Goal: Navigation & Orientation: Find specific page/section

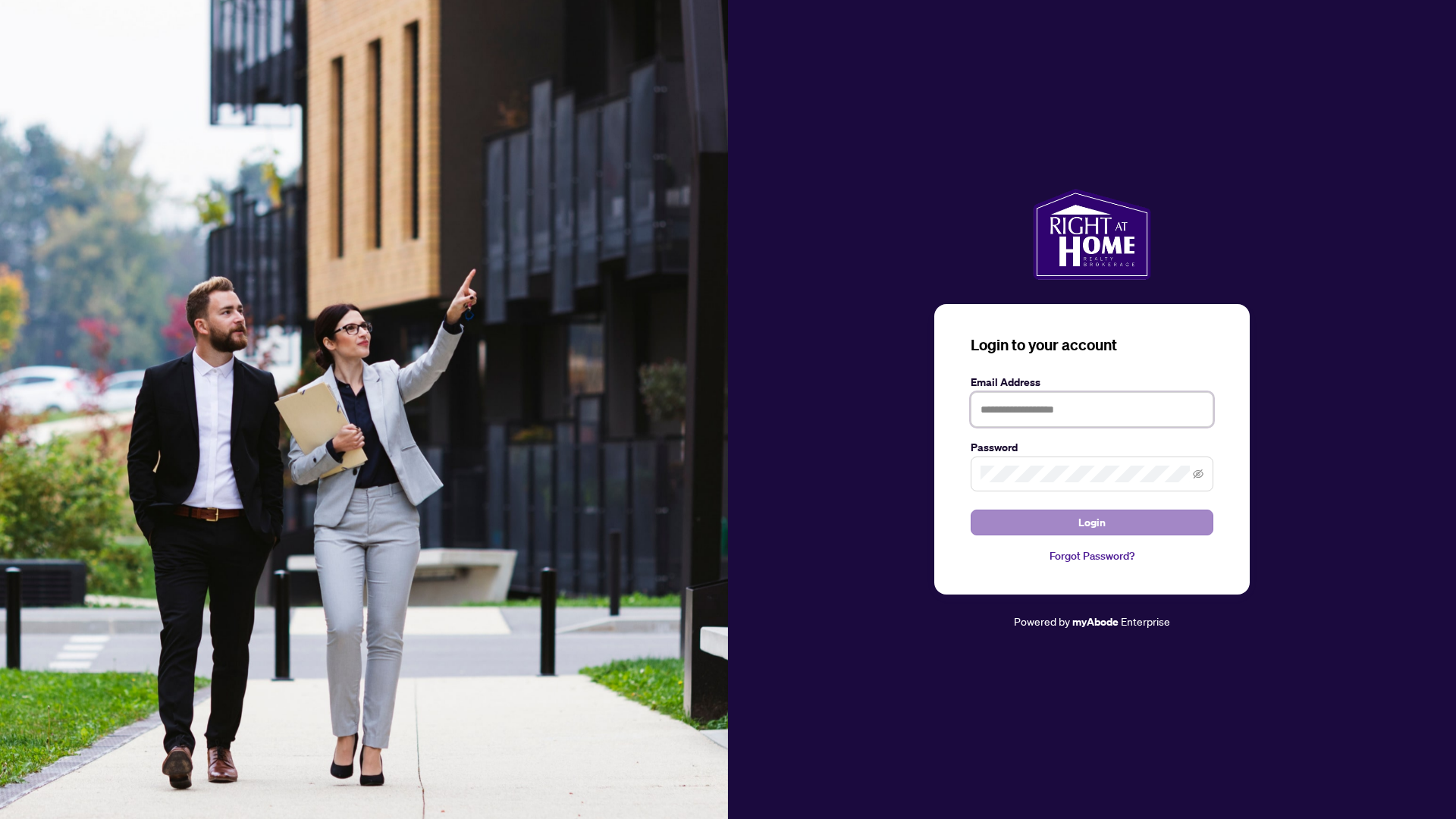
type input "**********"
click at [1136, 524] on button "Login" at bounding box center [1092, 522] width 243 height 26
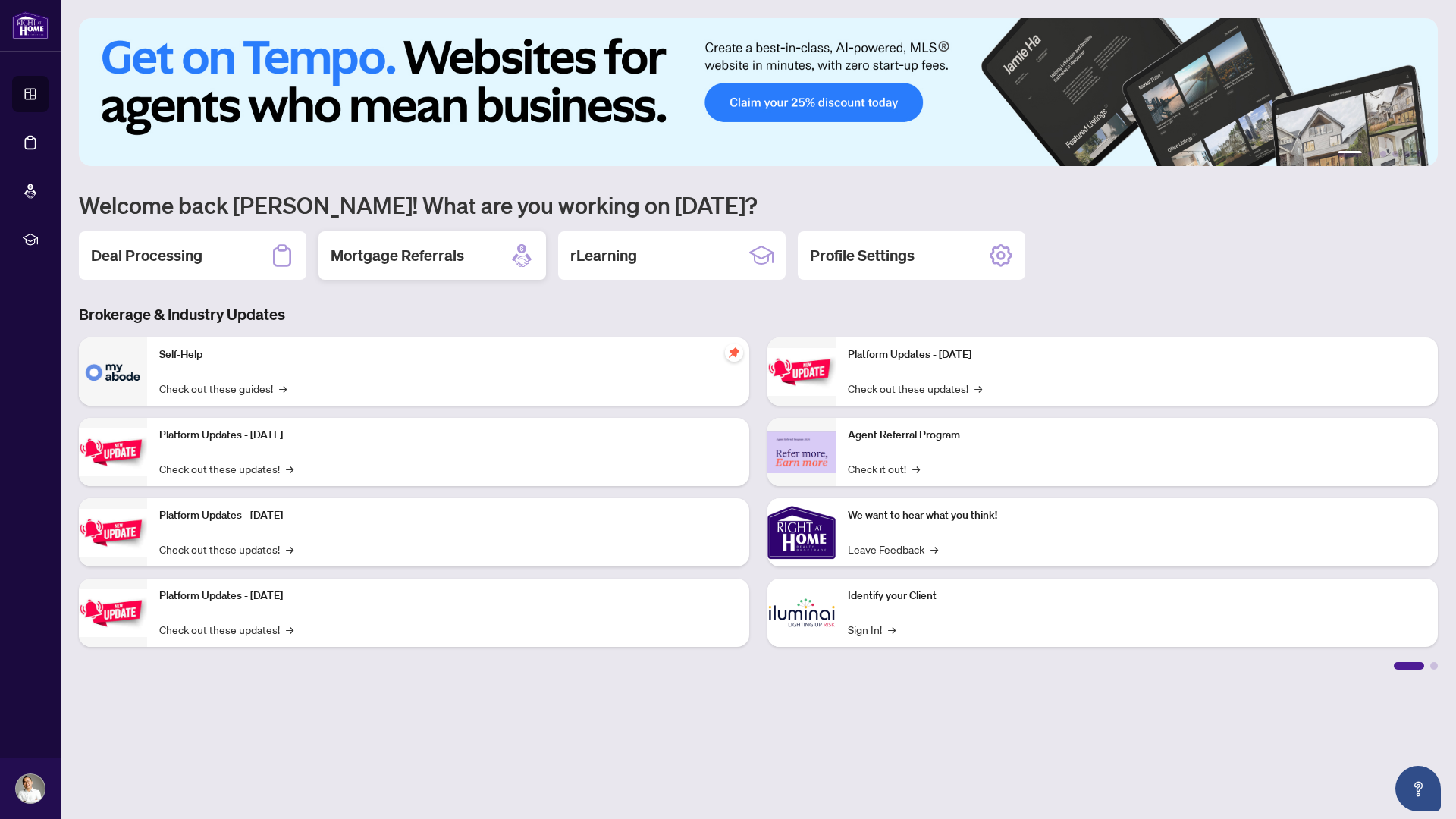
click at [384, 257] on h2 "Mortgage Referrals" at bounding box center [398, 255] width 134 height 21
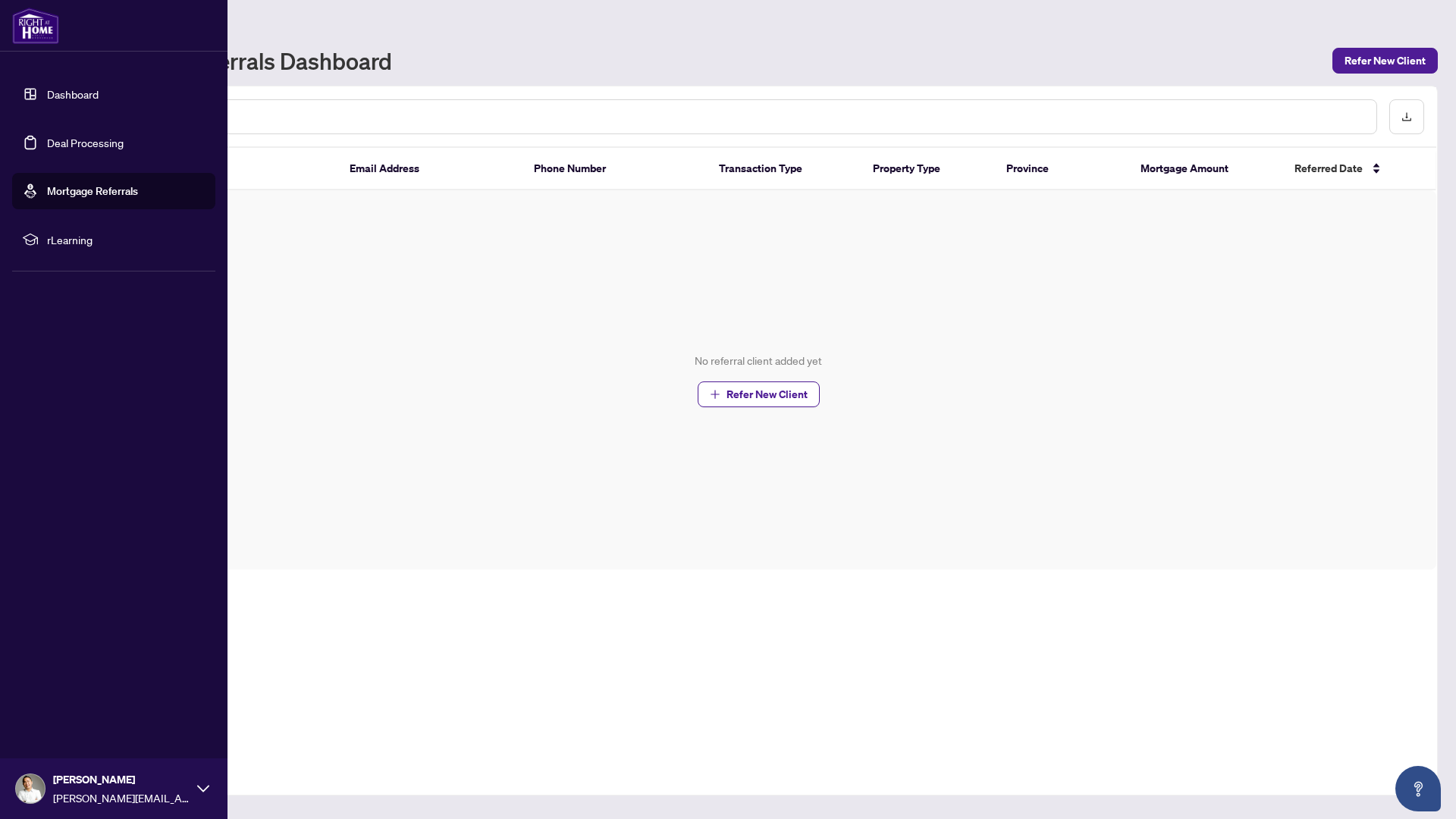
click at [59, 91] on link "Dashboard" at bounding box center [72, 93] width 52 height 14
